Goal: Use online tool/utility: Utilize a website feature to perform a specific function

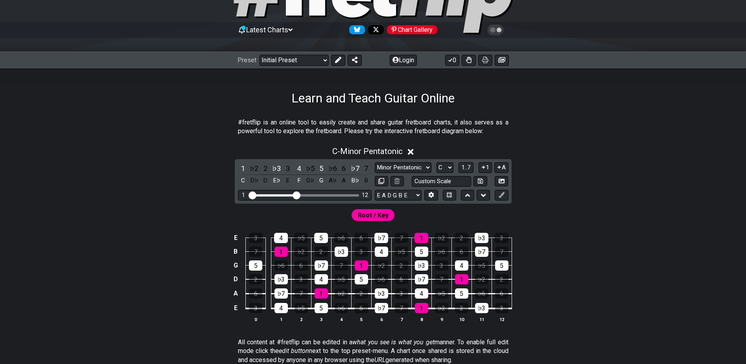
scroll to position [79, 0]
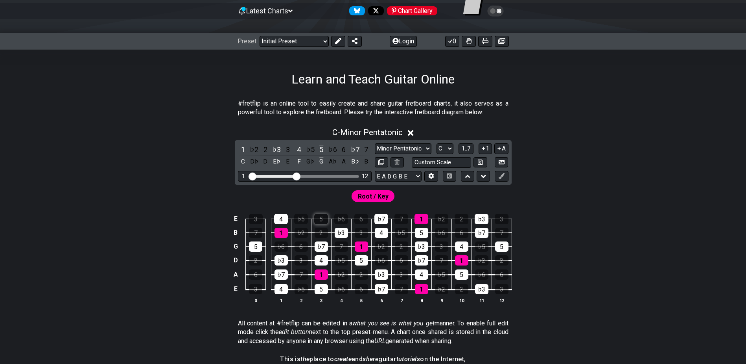
click at [327, 216] on div "5" at bounding box center [321, 219] width 14 height 10
click at [336, 228] on div "♭3" at bounding box center [341, 232] width 13 height 10
click at [357, 246] on div "1" at bounding box center [361, 246] width 13 height 10
click at [324, 241] on td "♭7" at bounding box center [321, 240] width 20 height 14
click at [325, 249] on div "♭7" at bounding box center [321, 246] width 13 height 10
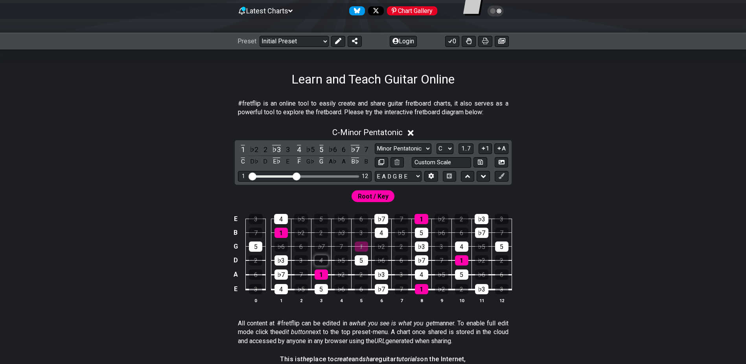
click at [325, 257] on div "4" at bounding box center [321, 260] width 13 height 10
click at [325, 249] on div "♭7" at bounding box center [321, 246] width 13 height 10
click at [324, 257] on div "4" at bounding box center [321, 260] width 13 height 10
click at [305, 255] on div "3" at bounding box center [301, 260] width 13 height 10
click at [302, 247] on div "6" at bounding box center [301, 246] width 13 height 10
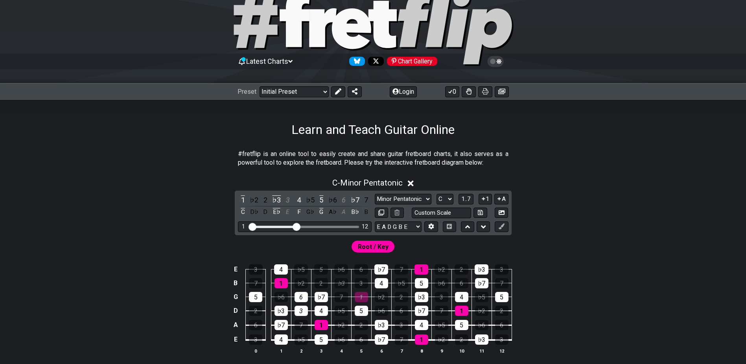
scroll to position [0, 0]
